Goal: Find specific page/section: Find specific page/section

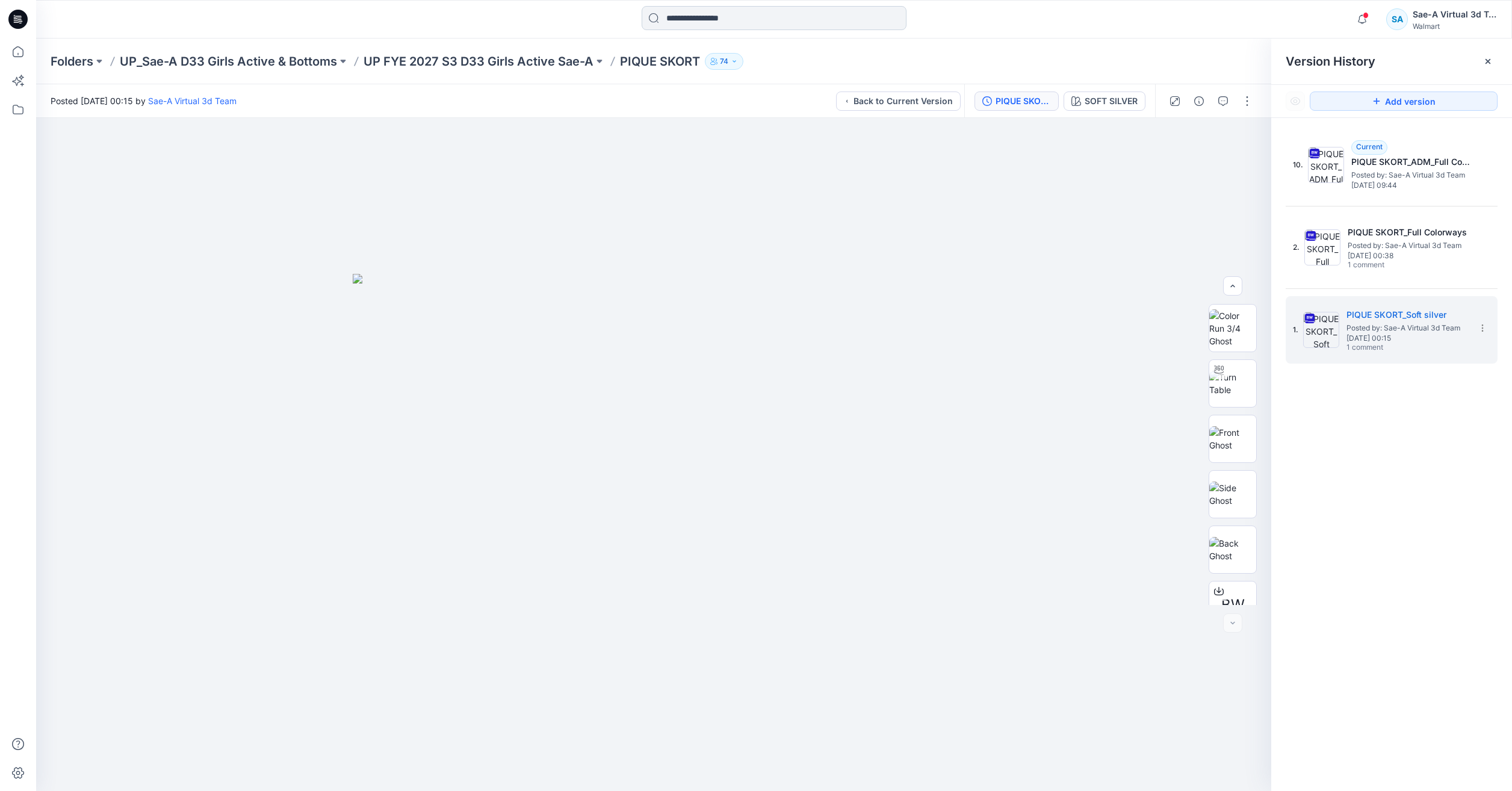
drag, startPoint x: 0, startPoint y: 0, endPoint x: 726, endPoint y: 11, distance: 726.1
click at [726, 13] on input at bounding box center [773, 18] width 264 height 24
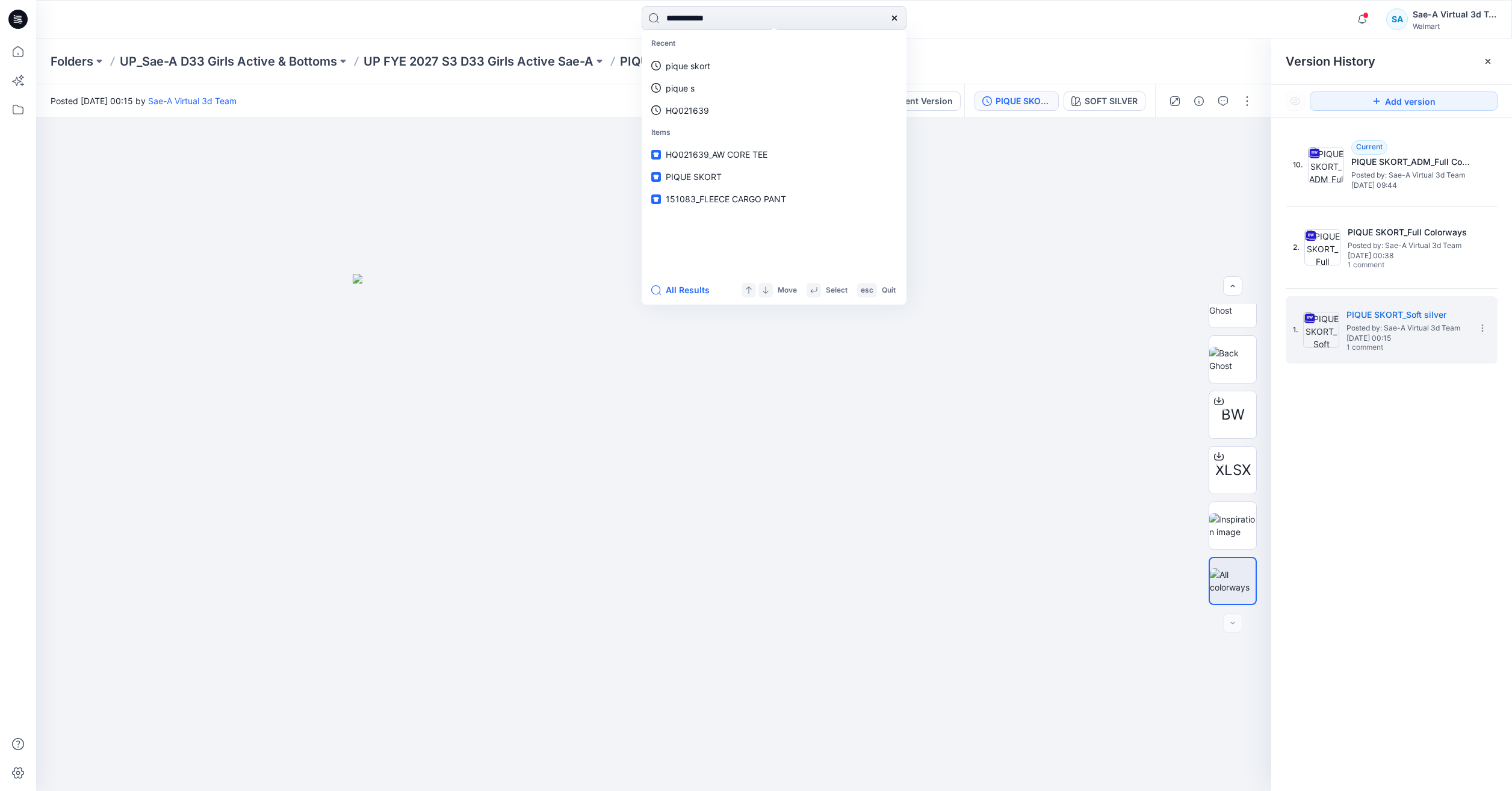
type input "**********"
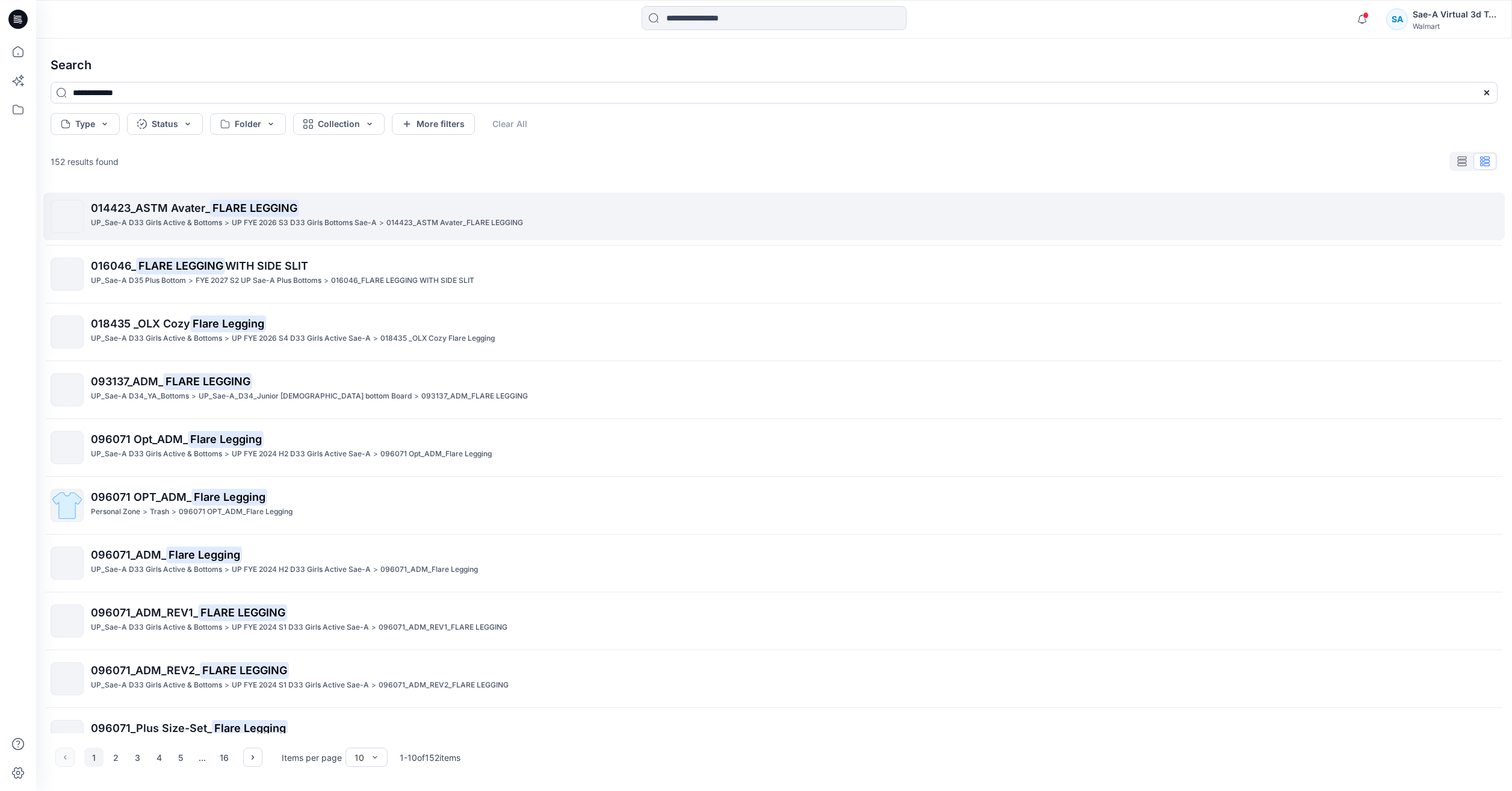
click at [472, 208] on p "014423_ASTM Avater_ FLARE LEGGING" at bounding box center [793, 208] width 1406 height 17
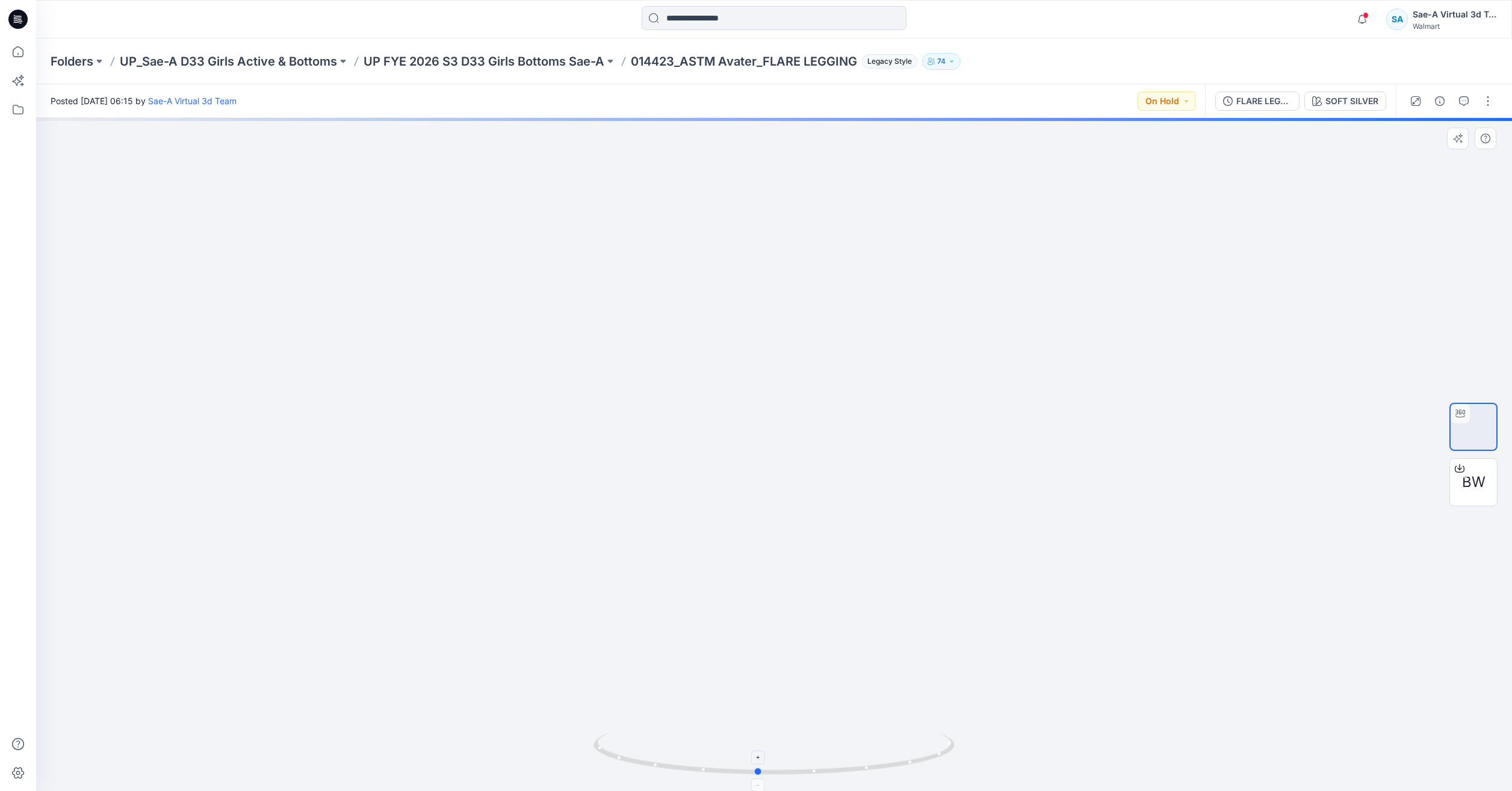
drag, startPoint x: 893, startPoint y: 774, endPoint x: 887, endPoint y: 769, distance: 7.8
click at [887, 769] on icon at bounding box center [775, 755] width 364 height 45
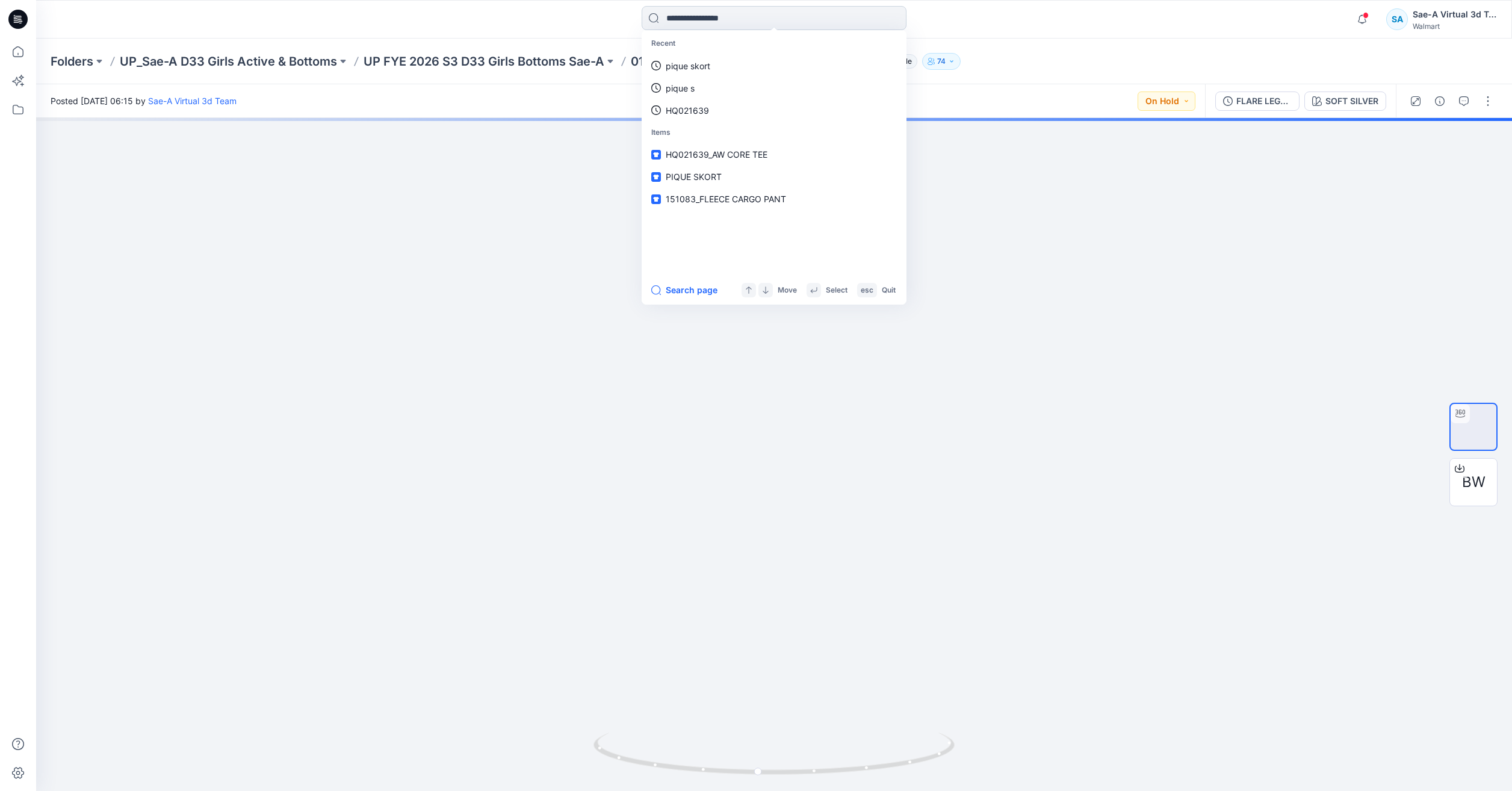
click at [782, 19] on input at bounding box center [773, 18] width 264 height 24
click at [759, 61] on link "flare legging" at bounding box center [774, 65] width 260 height 22
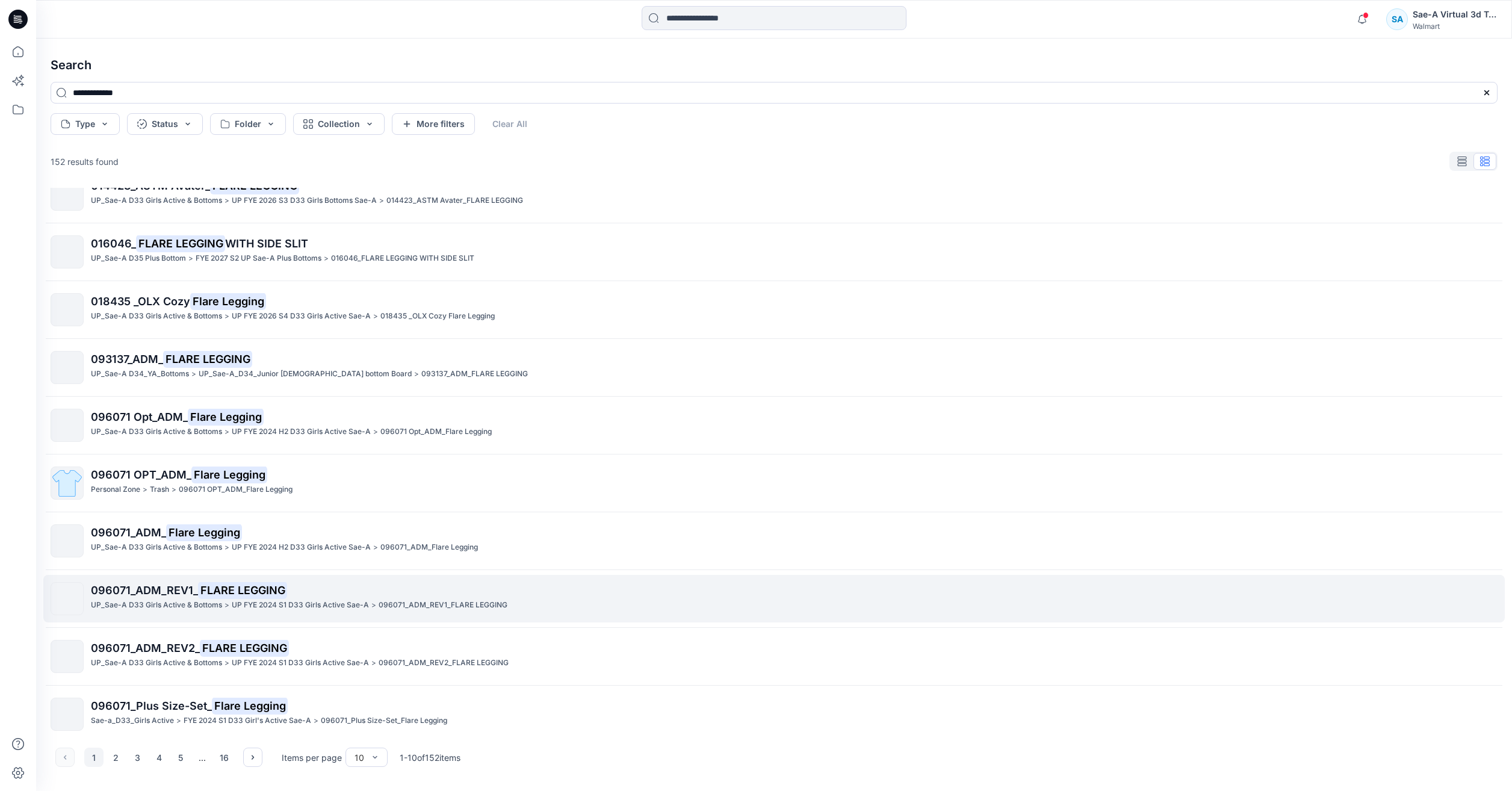
scroll to position [32, 0]
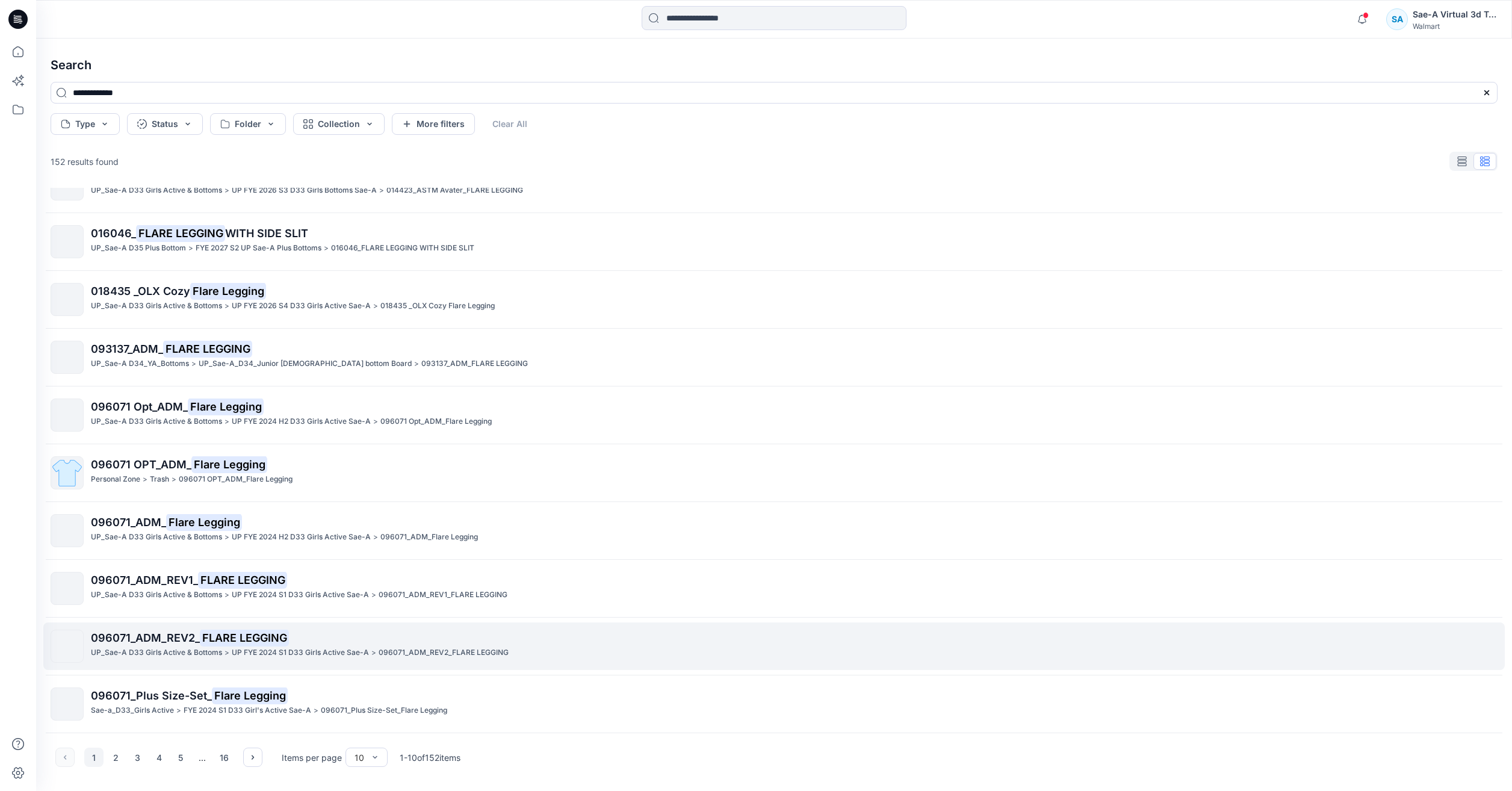
click at [349, 643] on p "096071_ADM_REV2_ FLARE LEGGING" at bounding box center [793, 638] width 1406 height 17
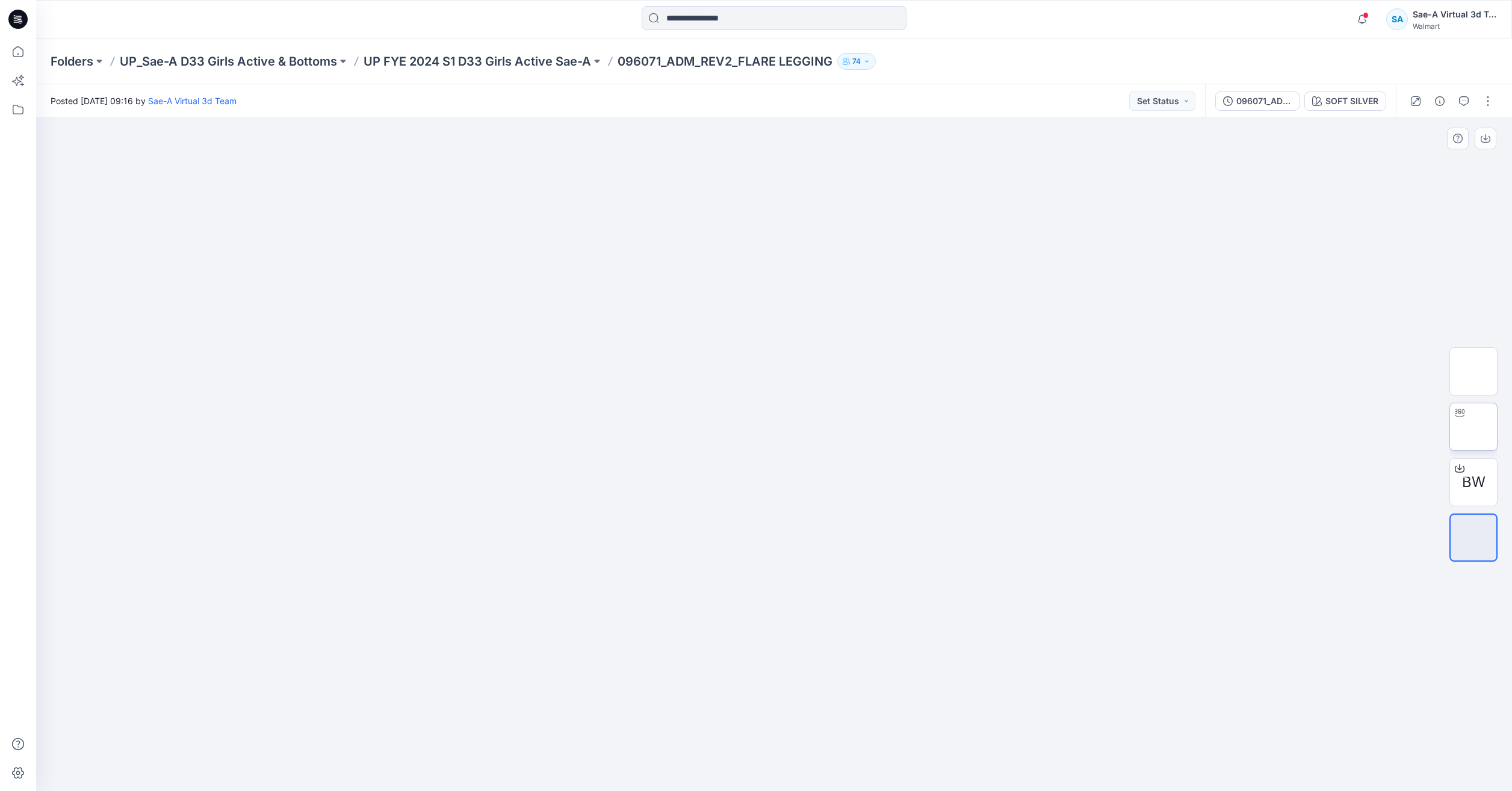
click at [1473, 427] on img at bounding box center [1473, 427] width 0 height 0
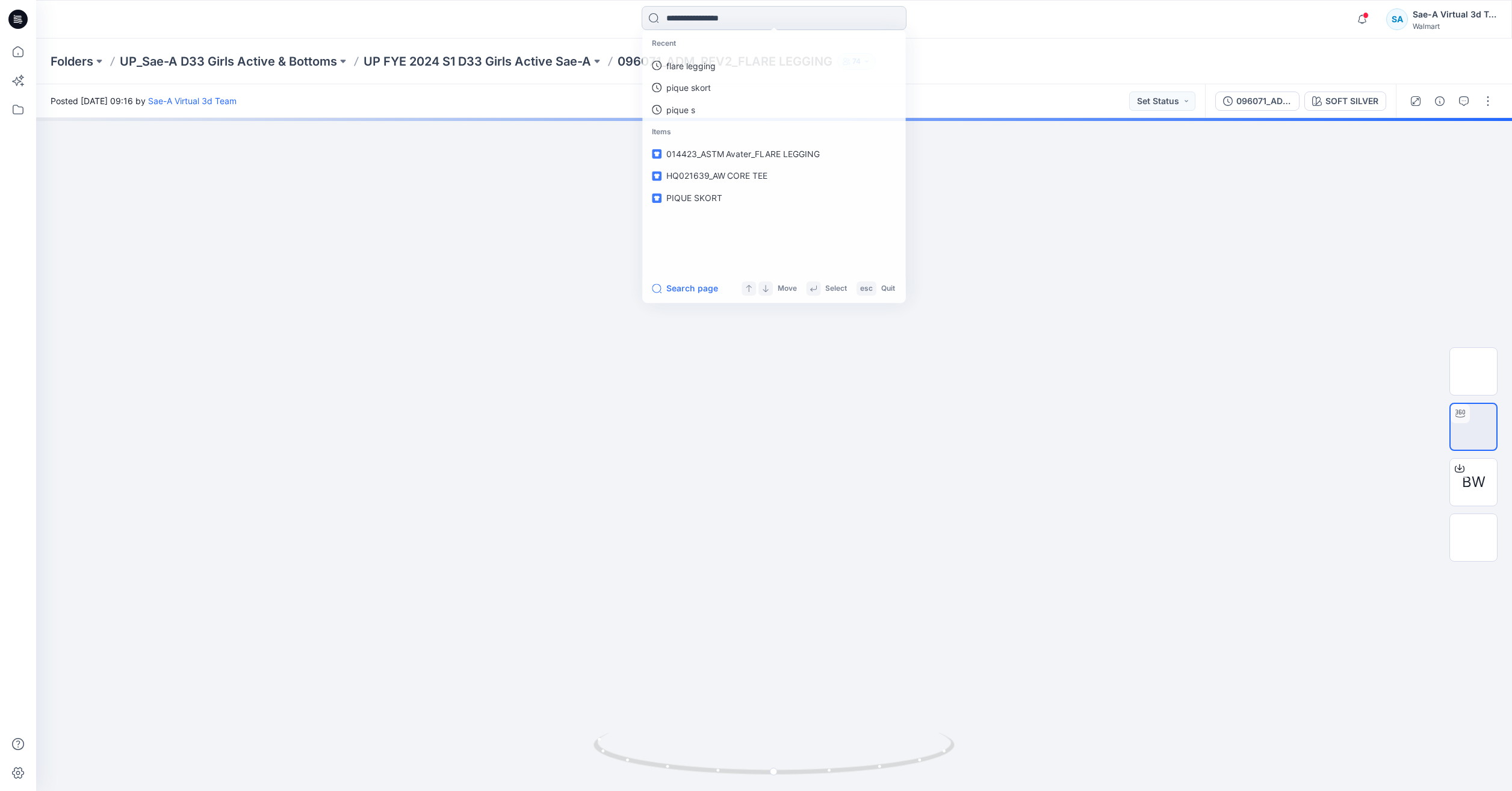
click at [791, 29] on input at bounding box center [773, 18] width 264 height 24
click at [765, 61] on link "flare legging" at bounding box center [774, 65] width 260 height 22
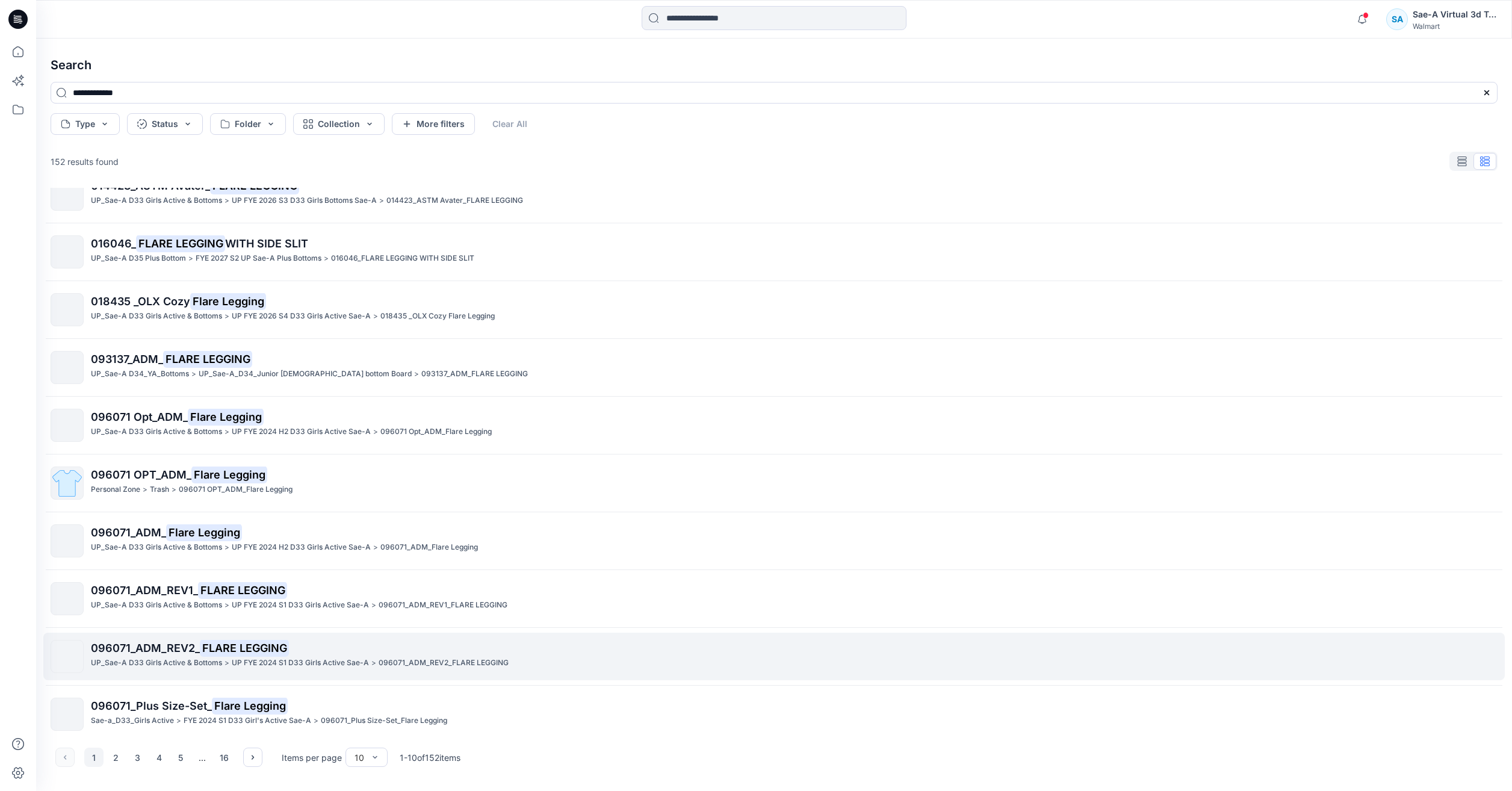
scroll to position [32, 0]
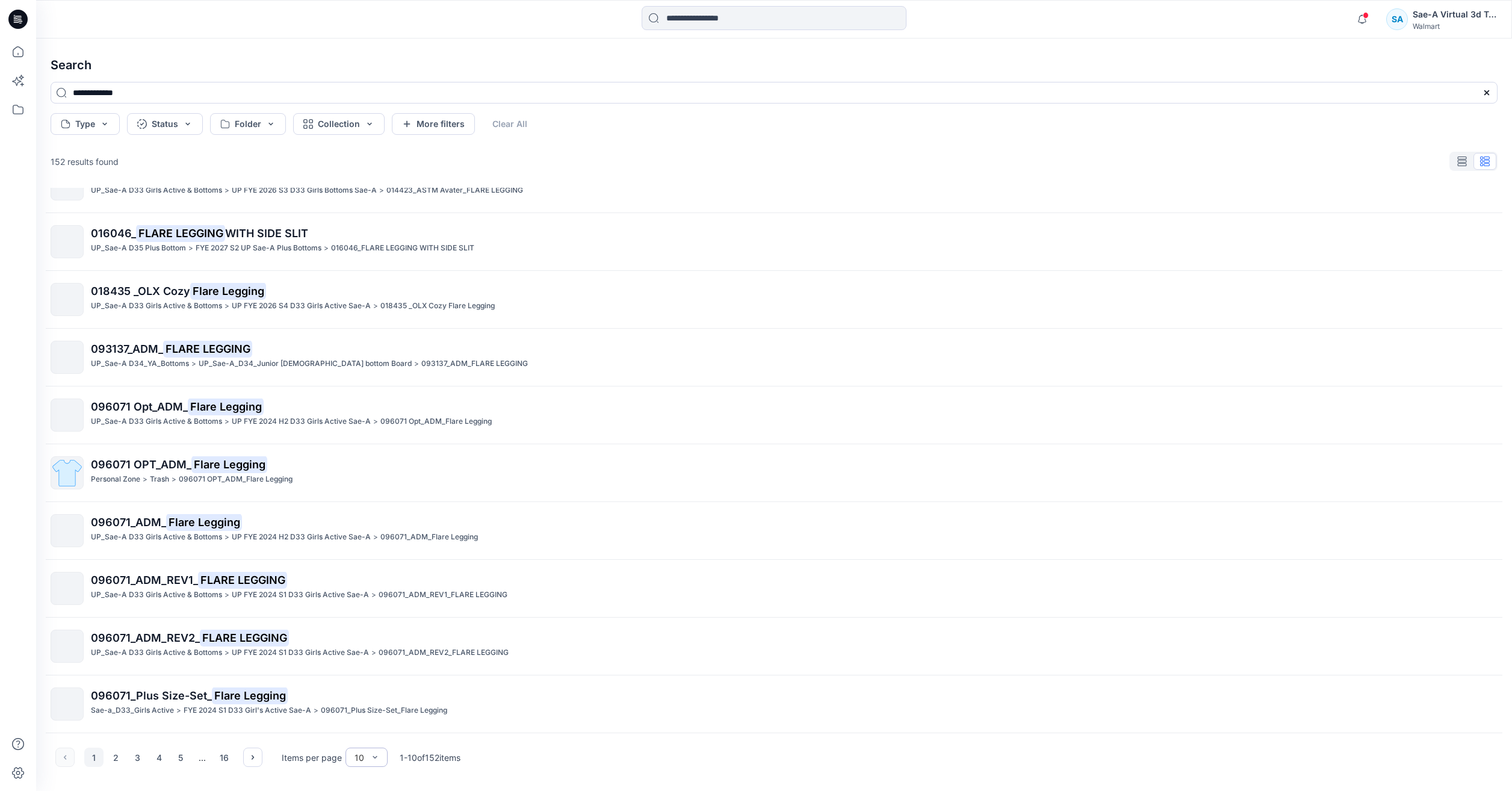
click at [367, 761] on div "10" at bounding box center [359, 758] width 22 height 13
click at [367, 722] on div "100" at bounding box center [367, 733] width 38 height 22
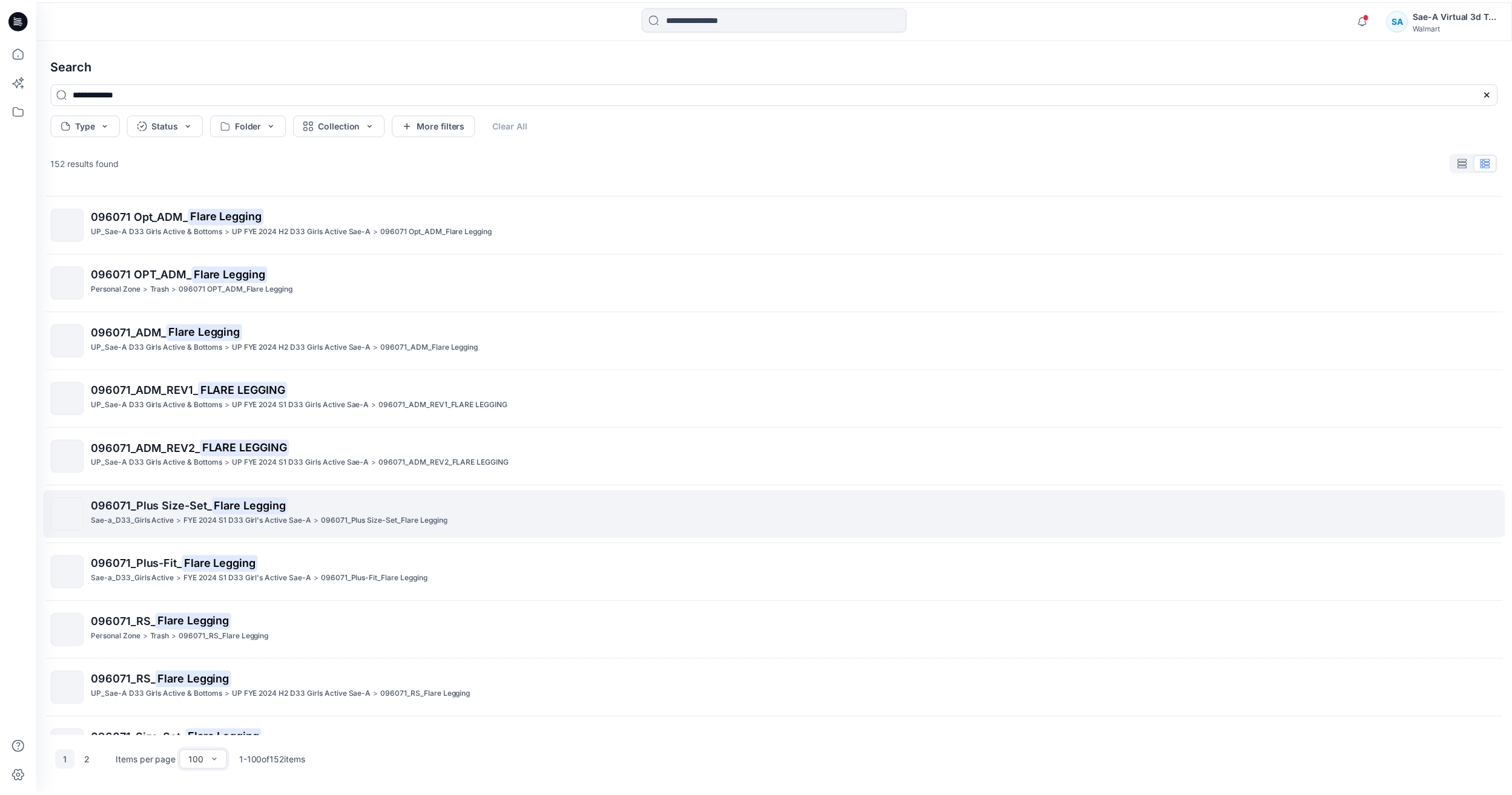
scroll to position [275, 0]
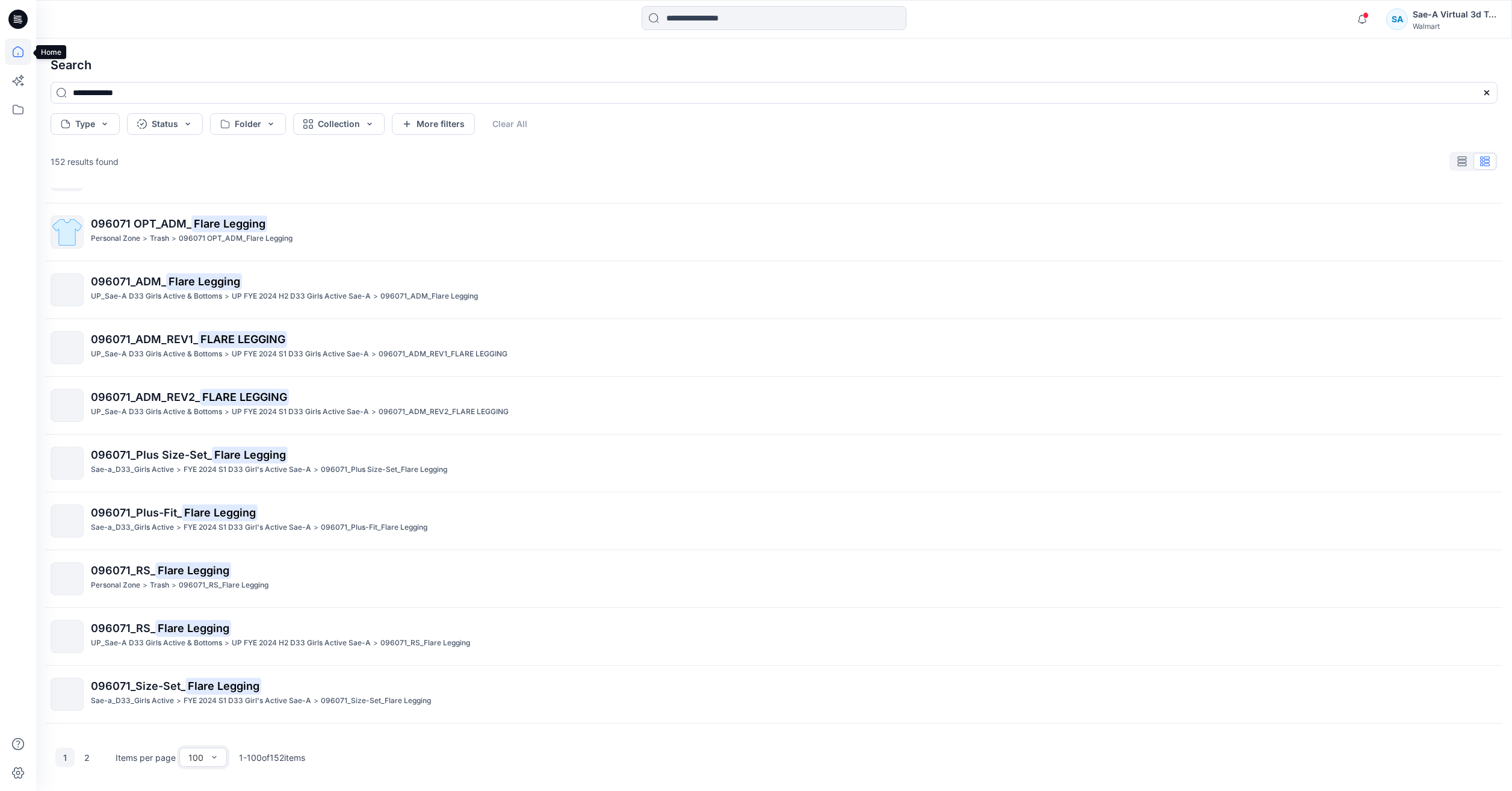
click at [8, 47] on icon at bounding box center [18, 52] width 27 height 27
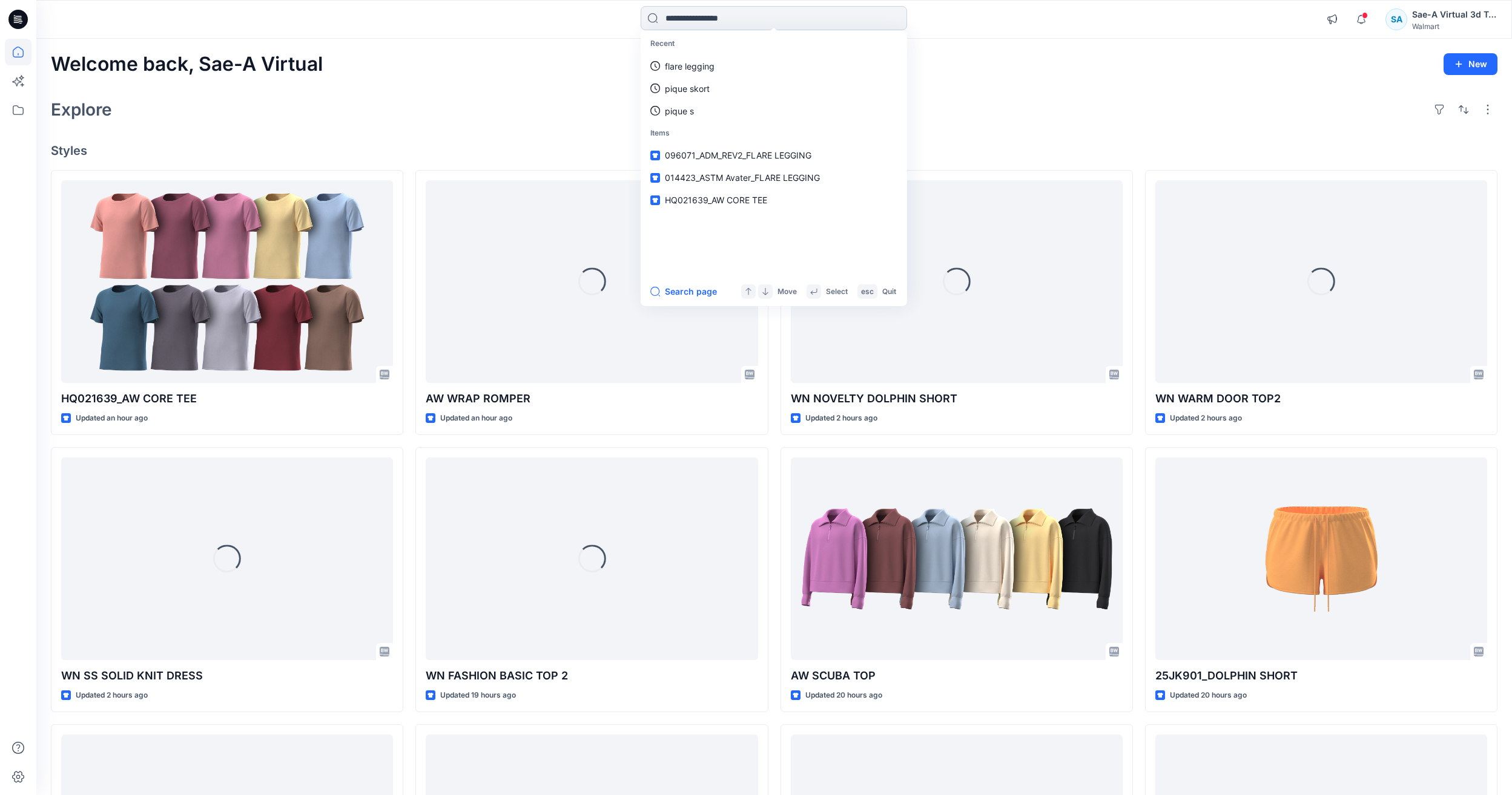
click at [738, 17] on input at bounding box center [773, 18] width 266 height 24
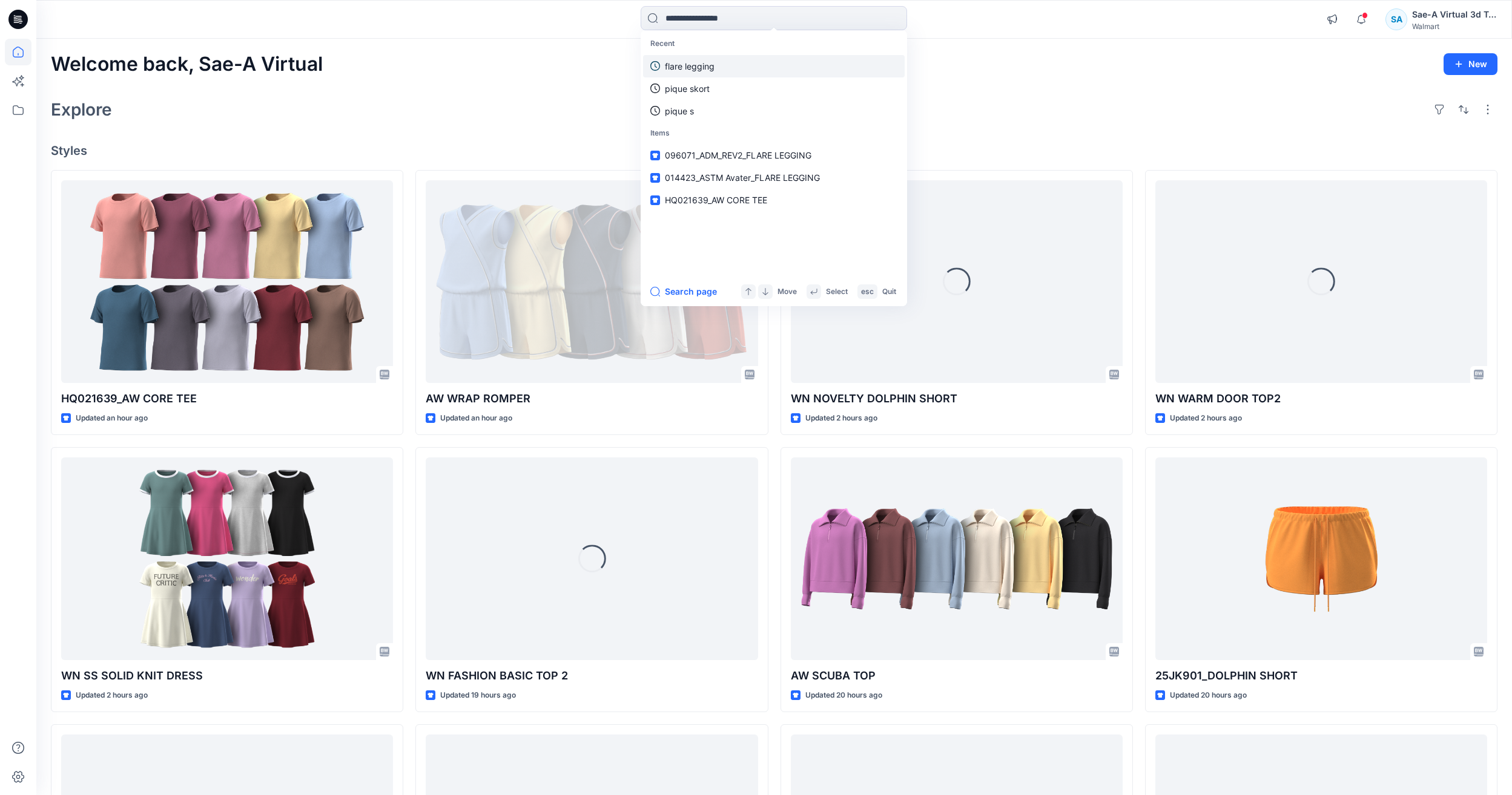
click at [705, 69] on p "flare legging" at bounding box center [689, 66] width 50 height 13
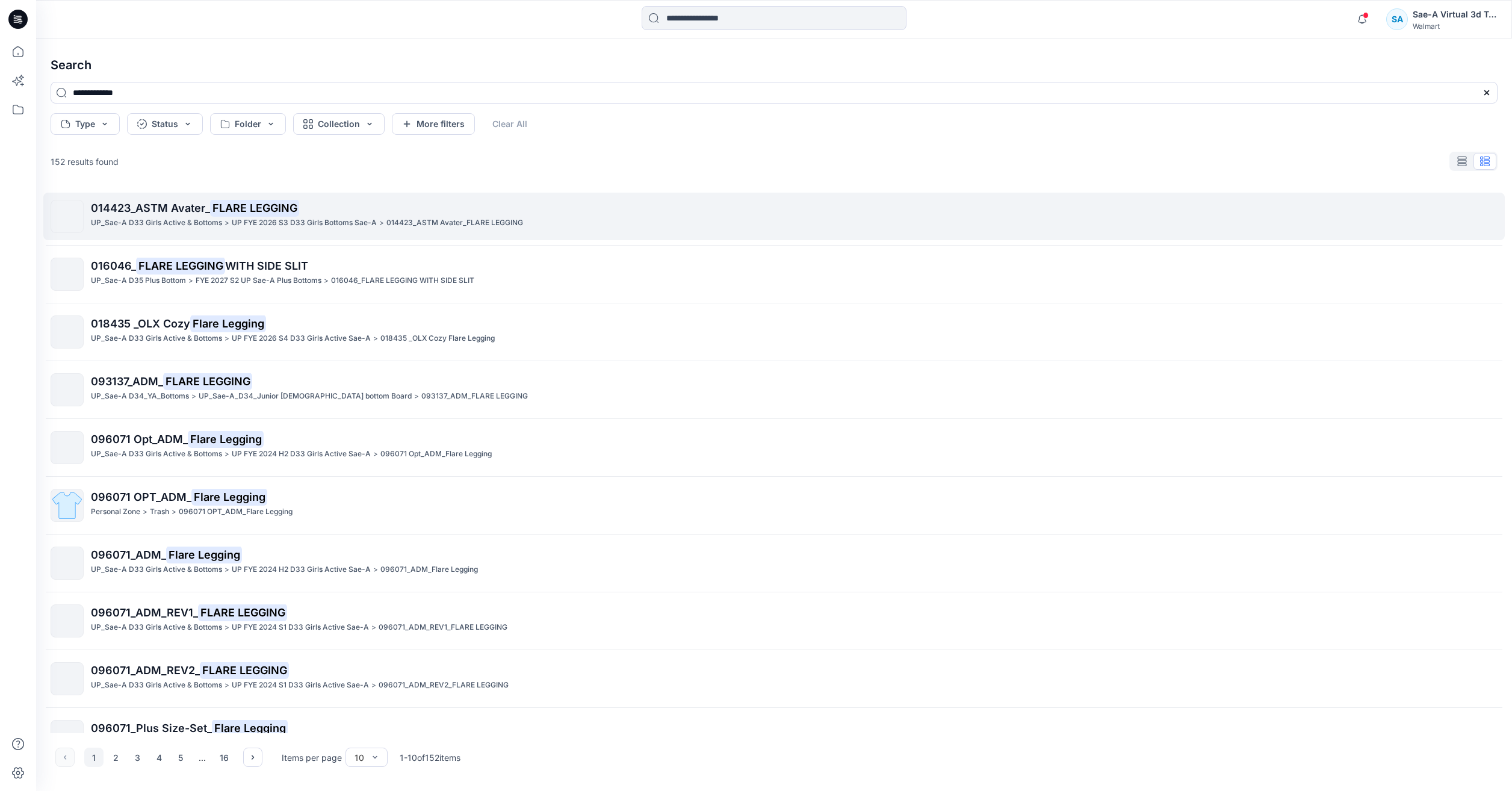
click at [400, 226] on p "014423_ASTM Avater_FLARE LEGGING" at bounding box center [454, 223] width 136 height 13
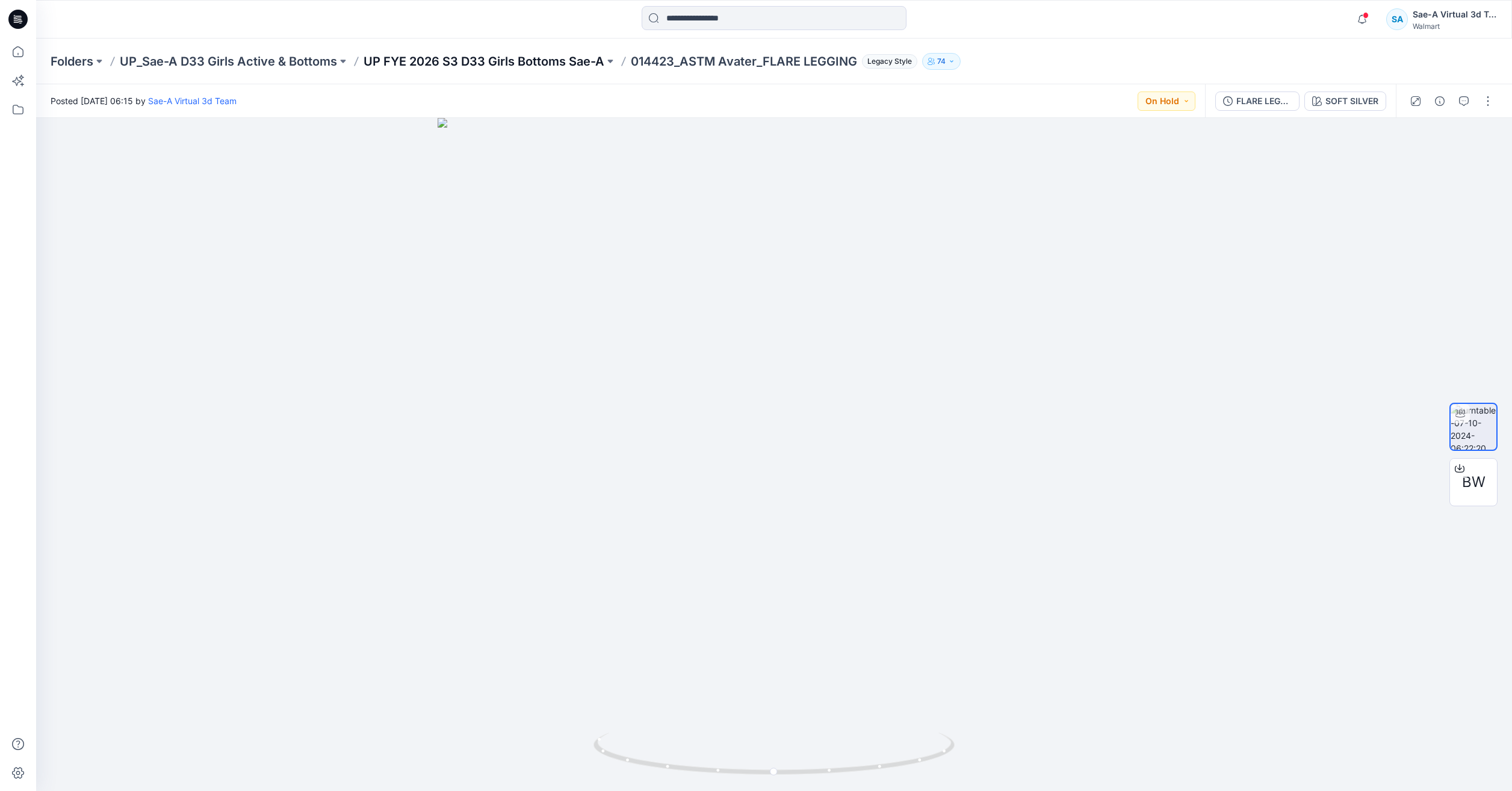
click at [529, 66] on p "UP FYE 2026 S3 D33 Girls Bottoms Sae-A" at bounding box center [484, 61] width 241 height 17
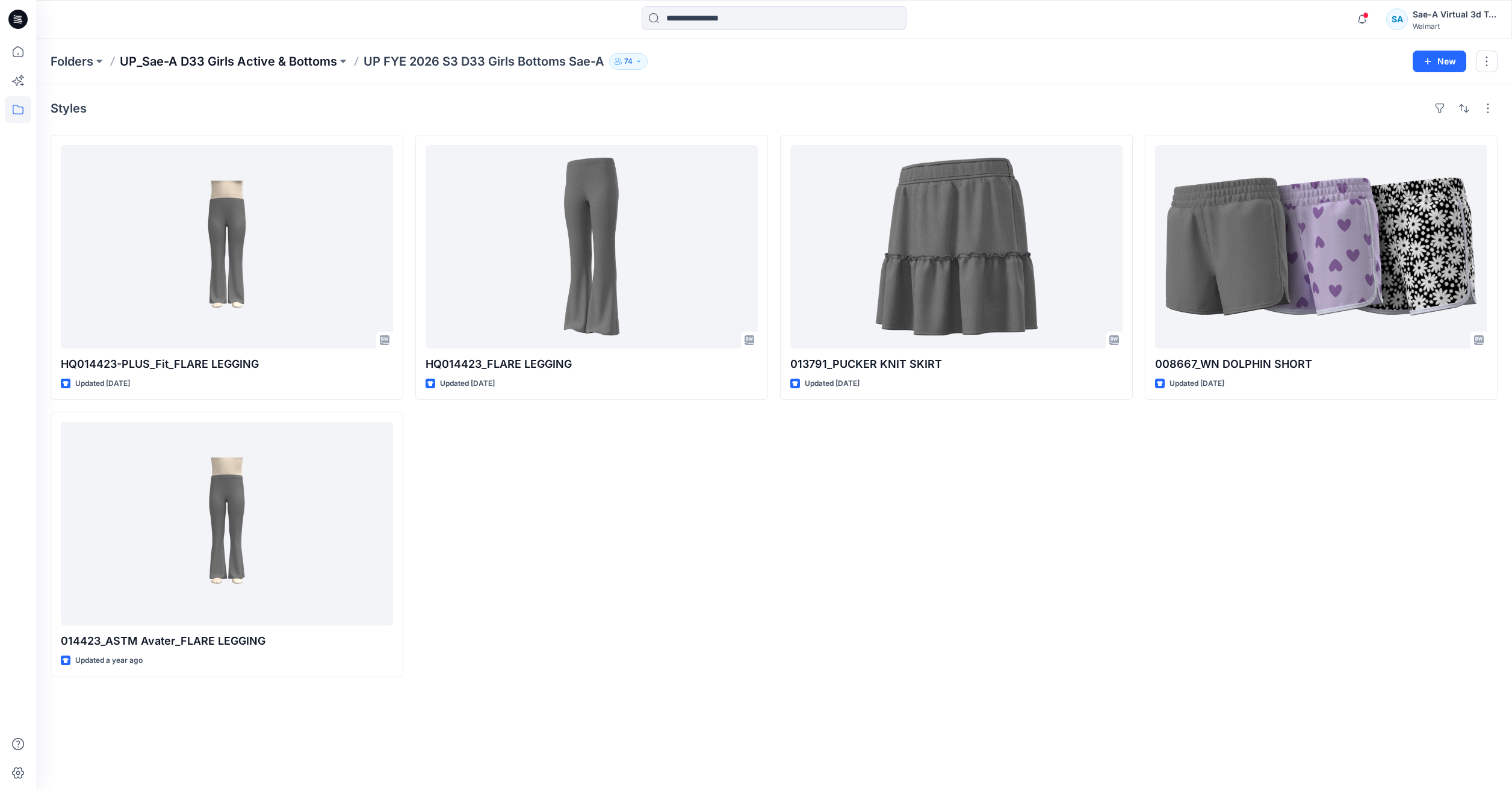
click at [316, 57] on p "UP_Sae-A D33 Girls Active & Bottoms" at bounding box center [229, 61] width 217 height 17
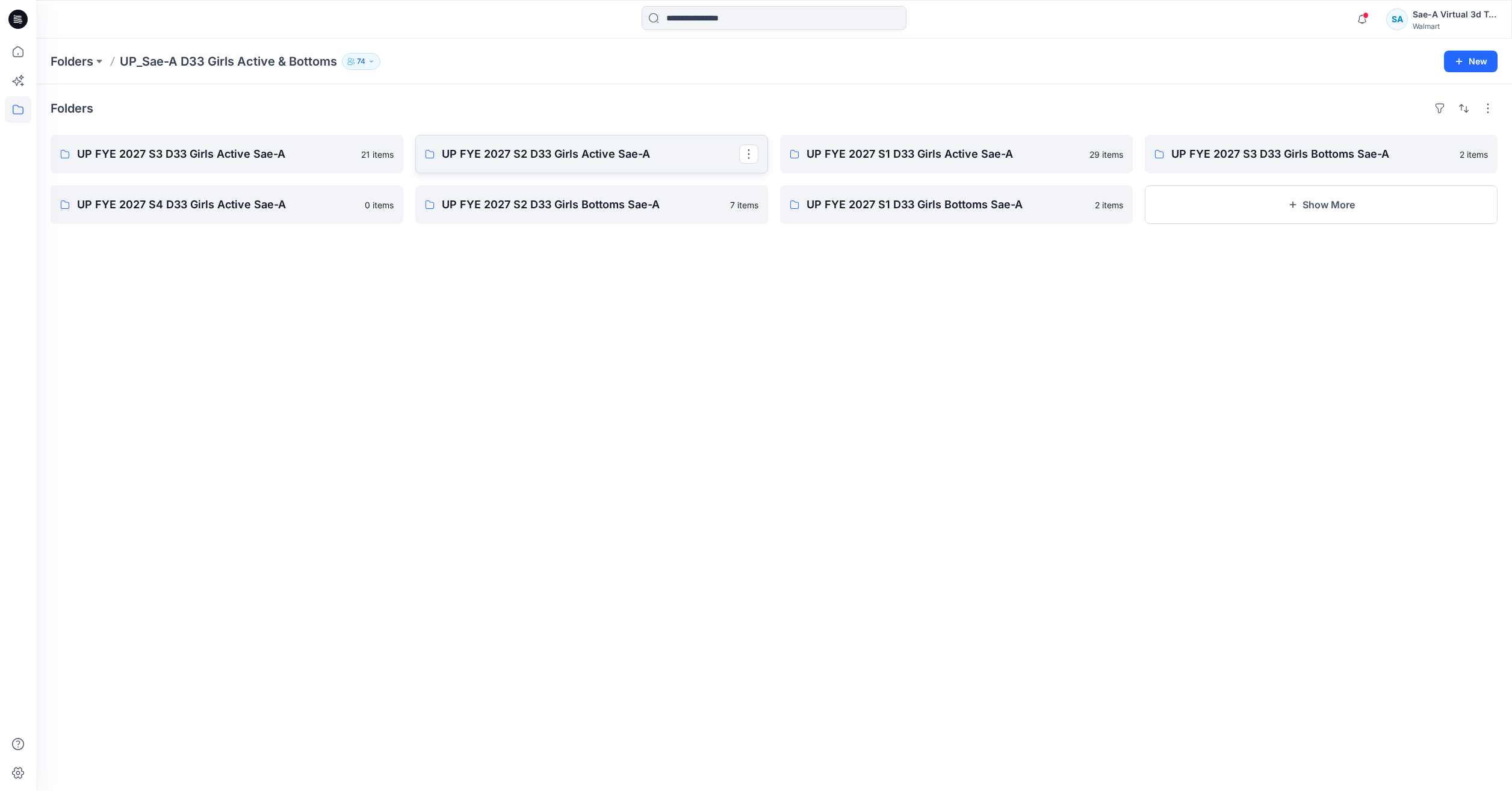
click at [480, 146] on p "UP FYE 2027 S2 D33 Girls Active Sae-A" at bounding box center [591, 154] width 298 height 17
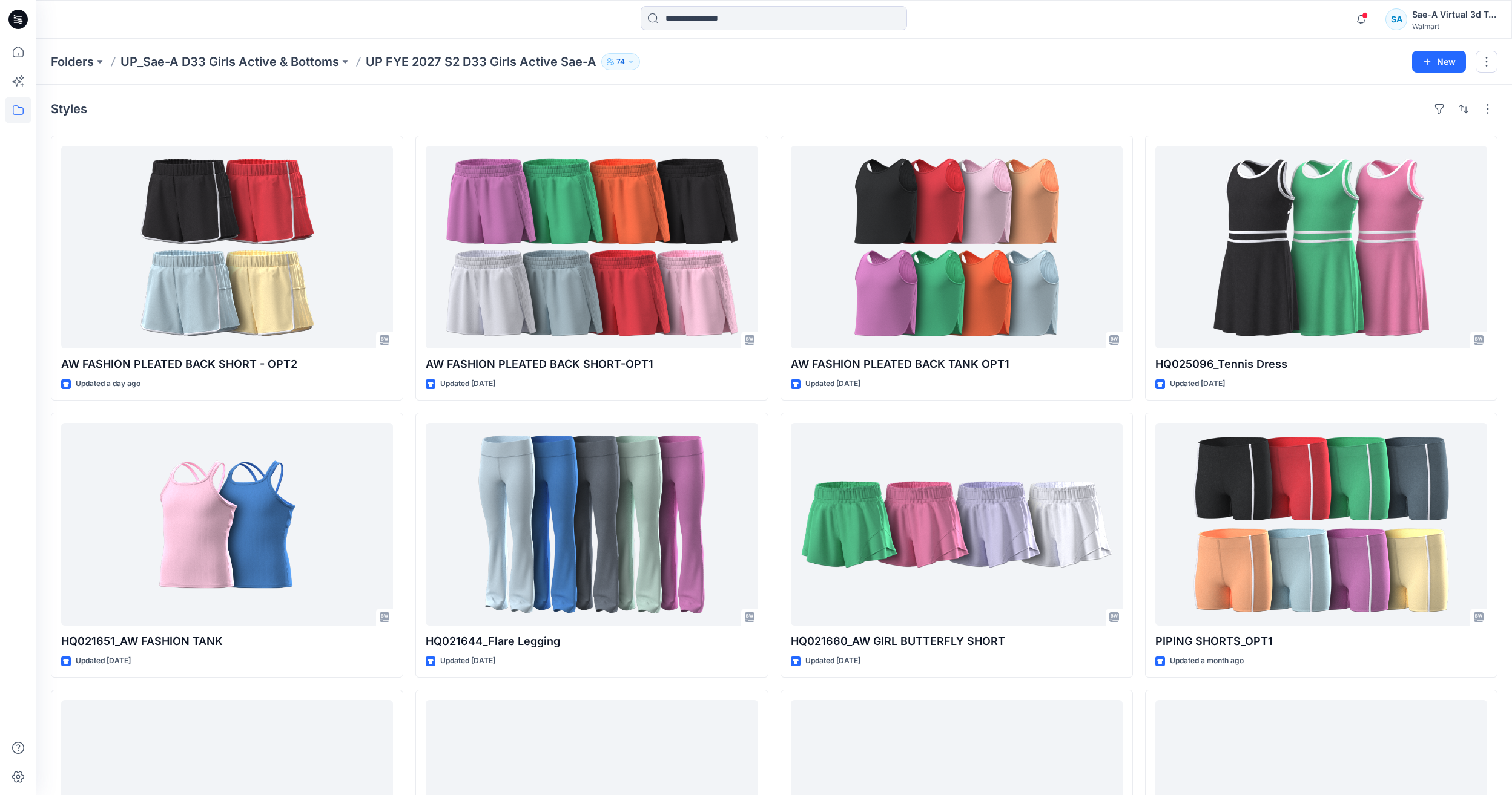
click at [264, 67] on p "UP_Sae-A D33 Girls Active & Bottoms" at bounding box center [230, 61] width 218 height 17
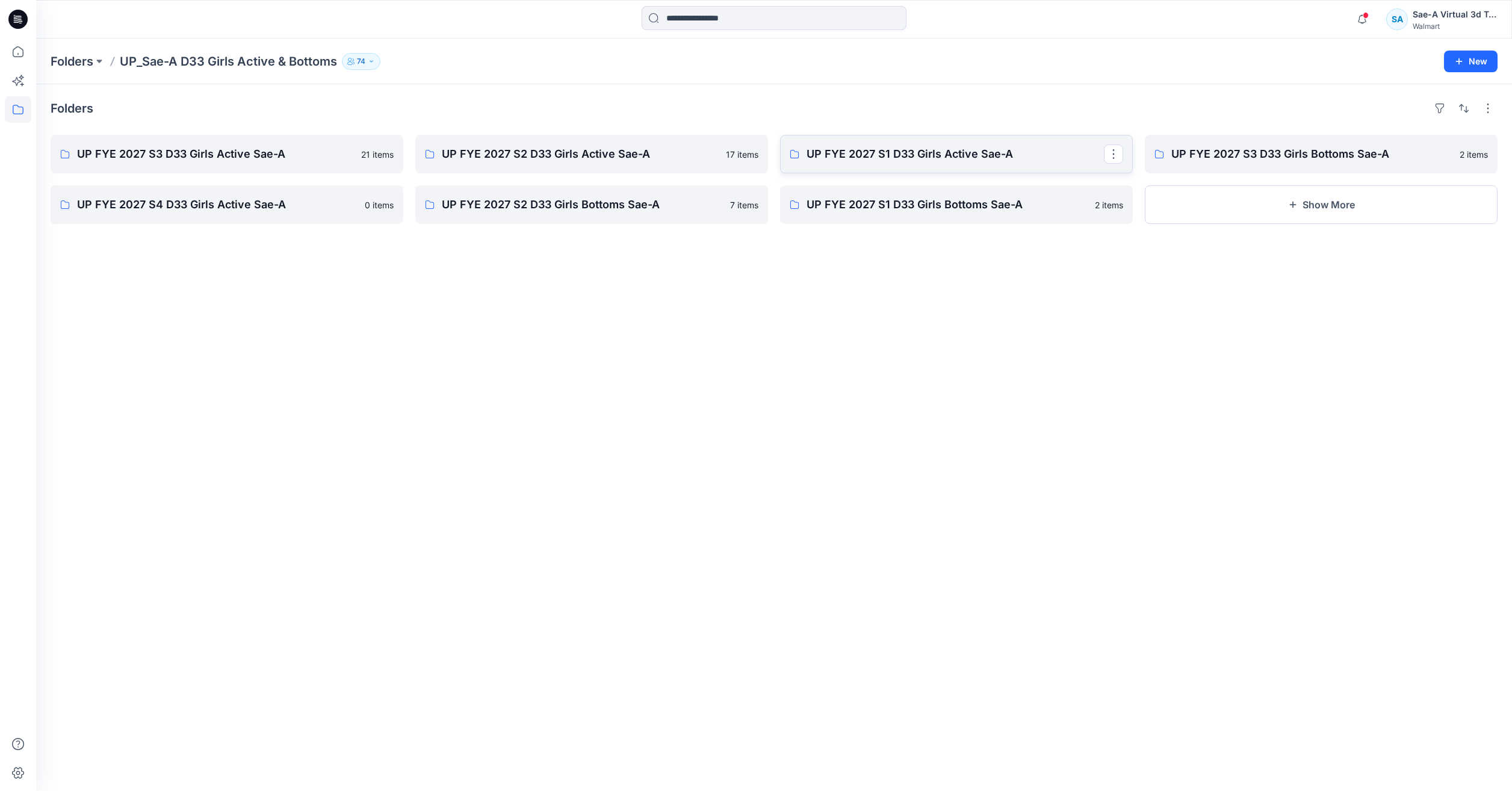
click at [923, 164] on link "UP FYE 2027 S1 D33 Girls Active Sae-A" at bounding box center [956, 153] width 353 height 39
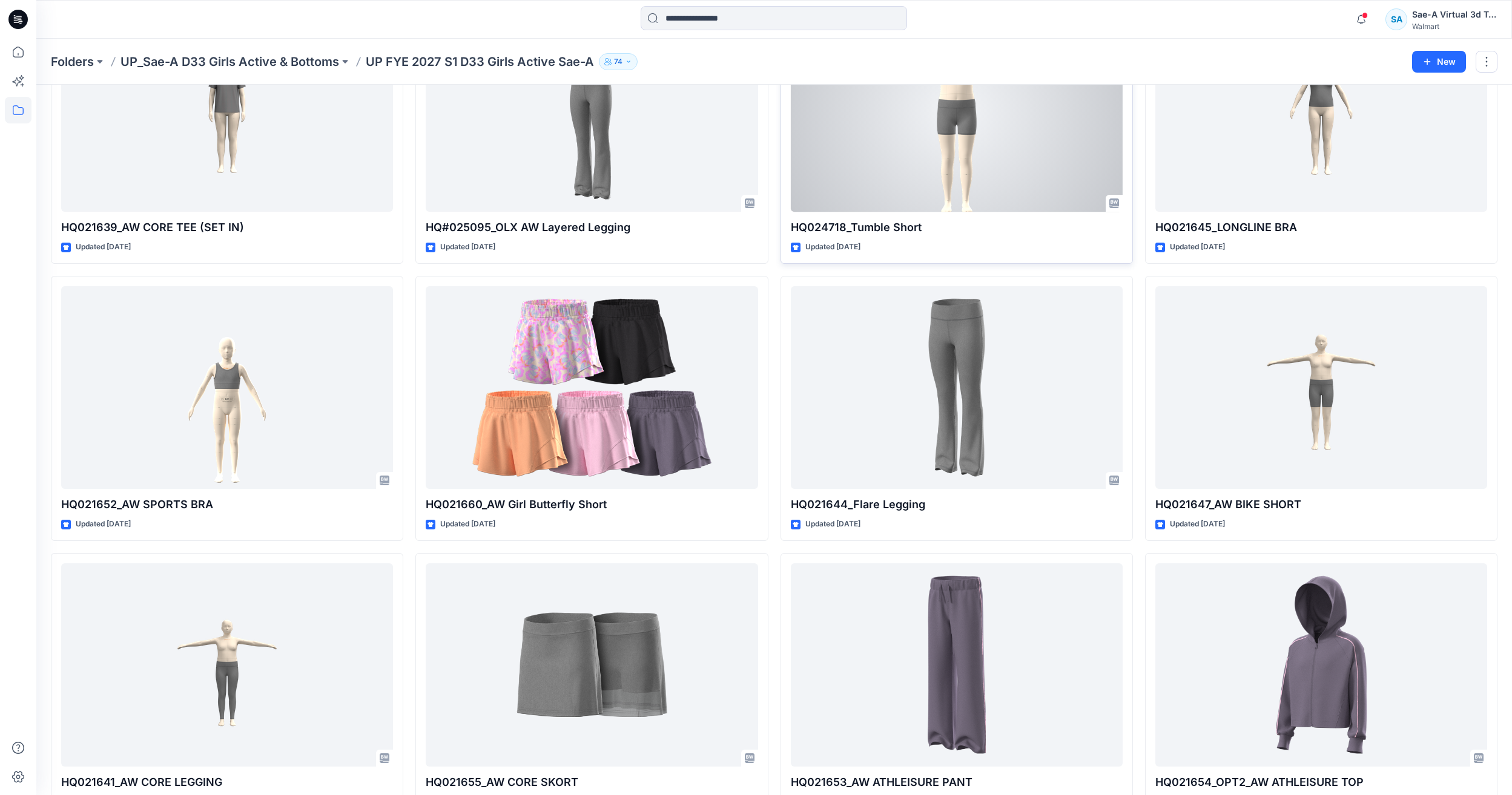
scroll to position [218, 0]
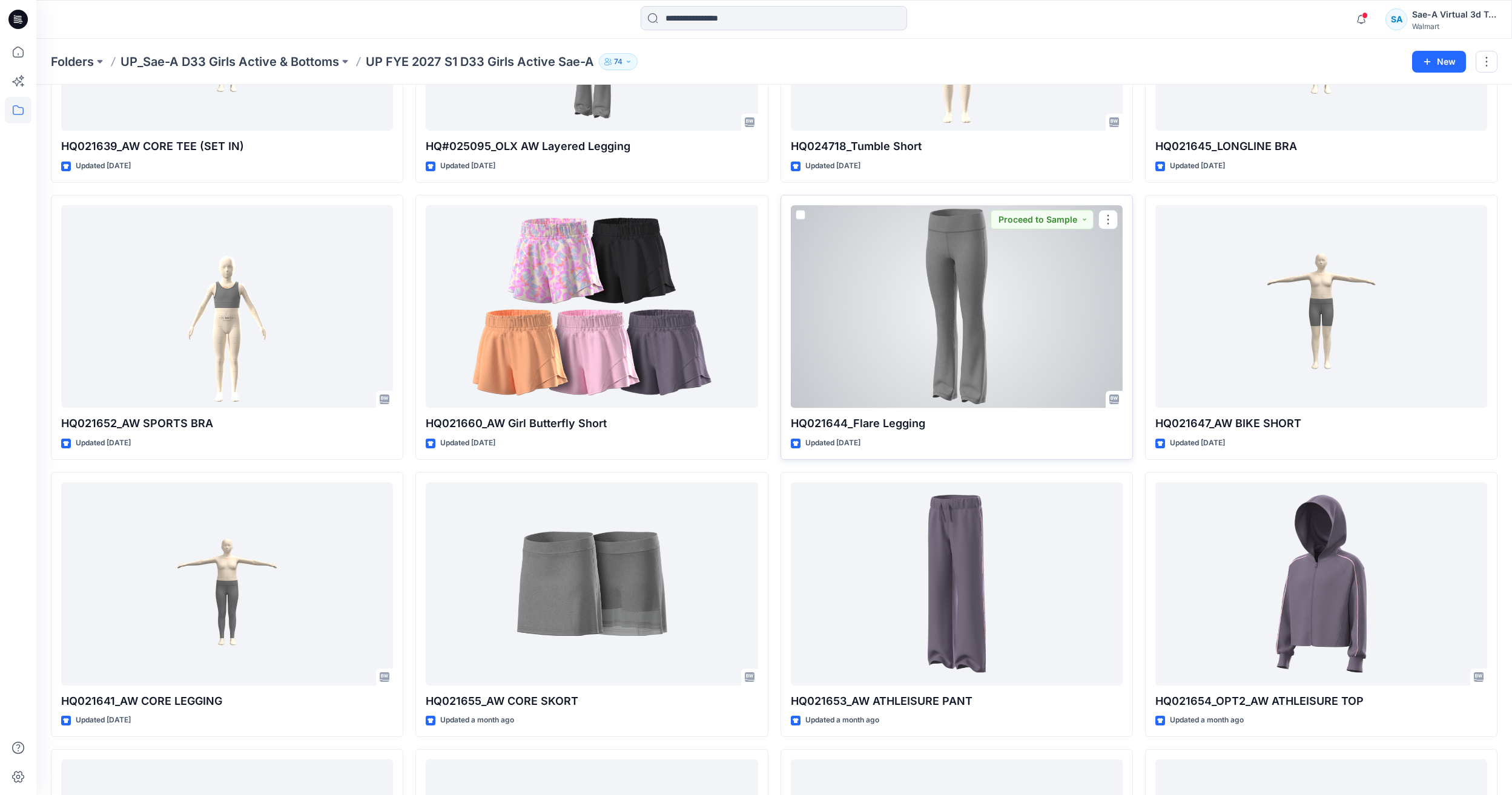
click at [975, 288] on div at bounding box center [957, 306] width 332 height 203
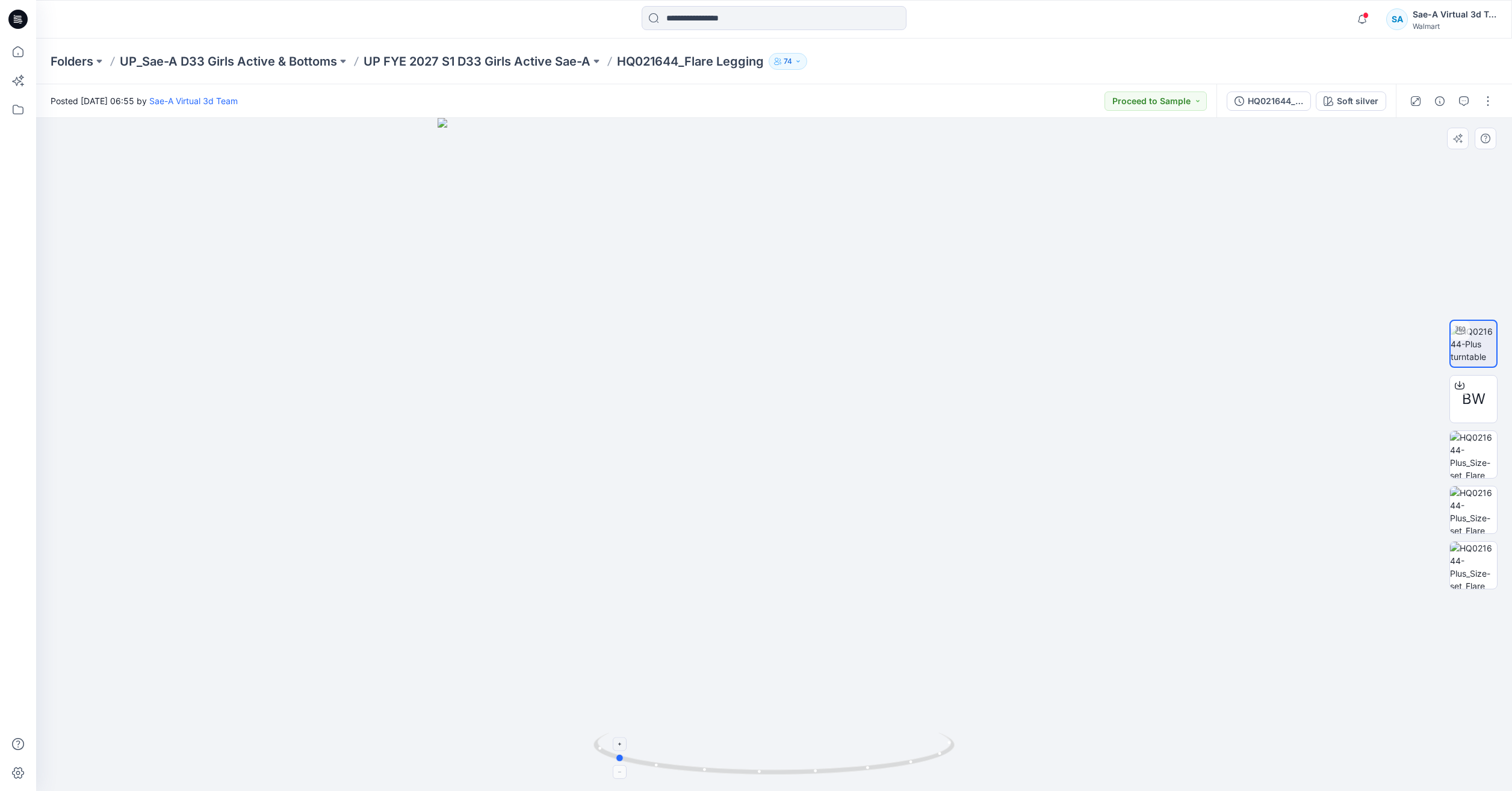
drag, startPoint x: 915, startPoint y: 766, endPoint x: 760, endPoint y: 756, distance: 155.3
click at [760, 756] on icon at bounding box center [775, 755] width 364 height 45
